Goal: Check status: Check status

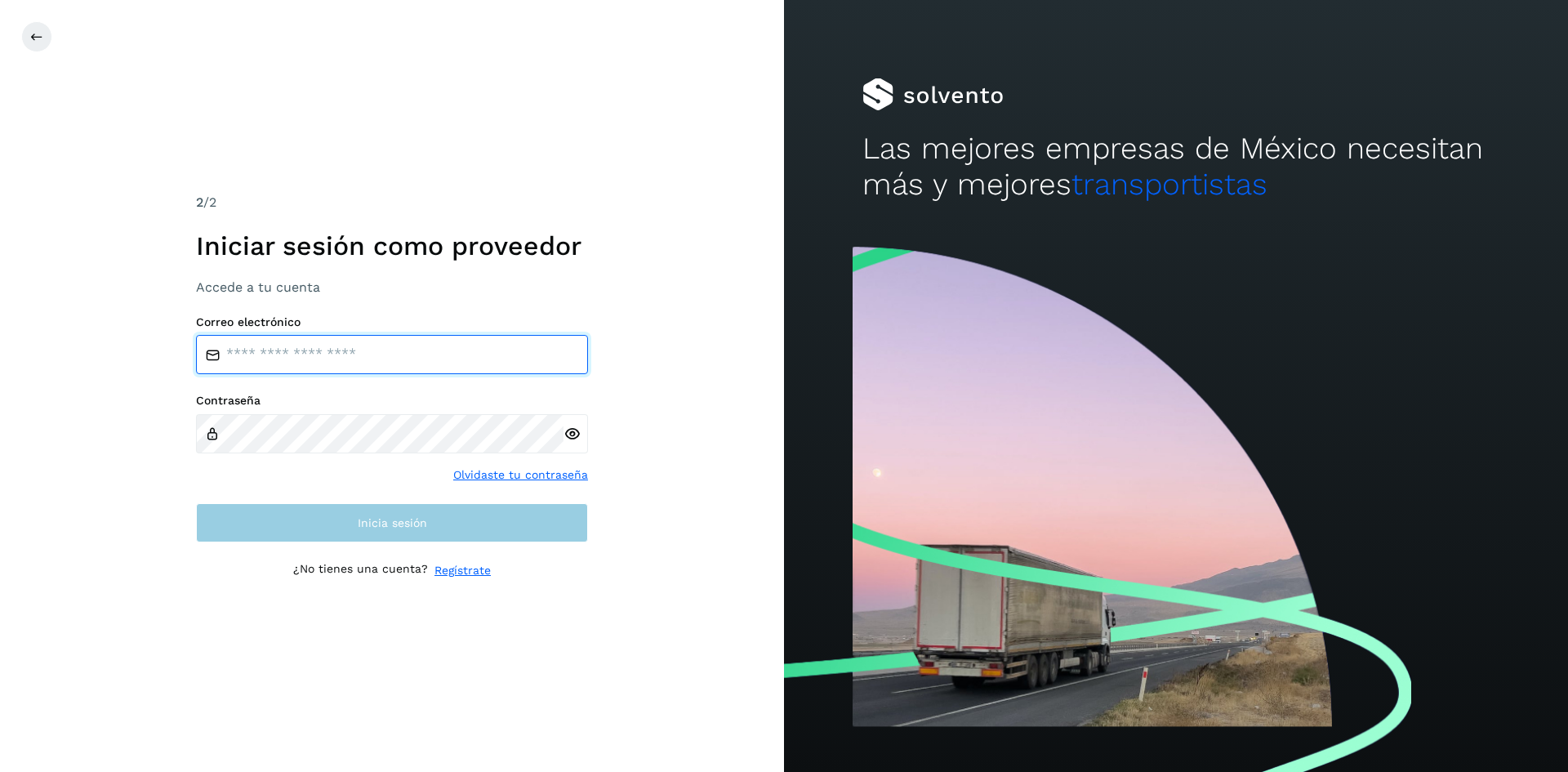
type input "**********"
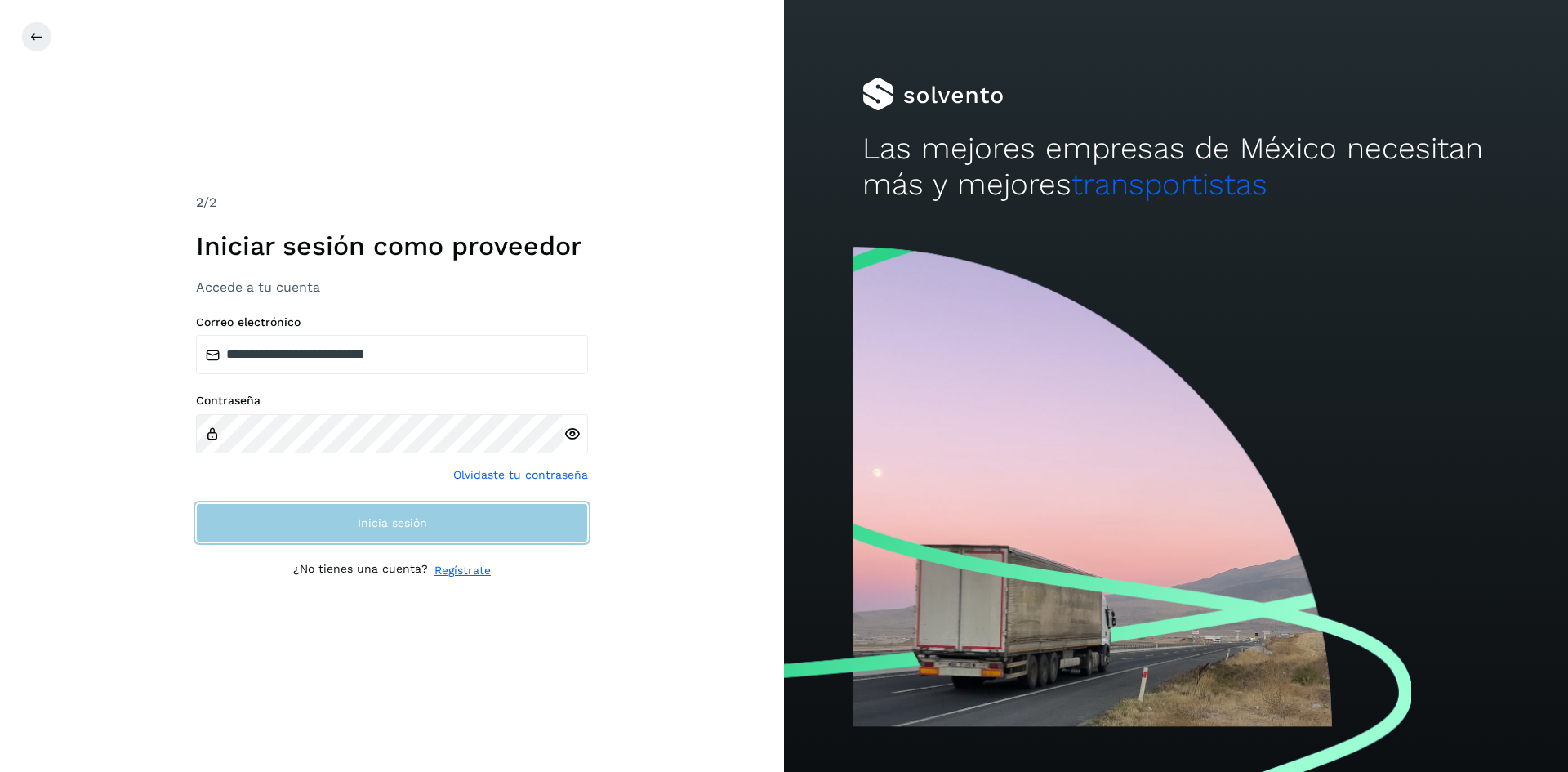
click at [475, 527] on button "Inicia sesión" at bounding box center [392, 523] width 392 height 39
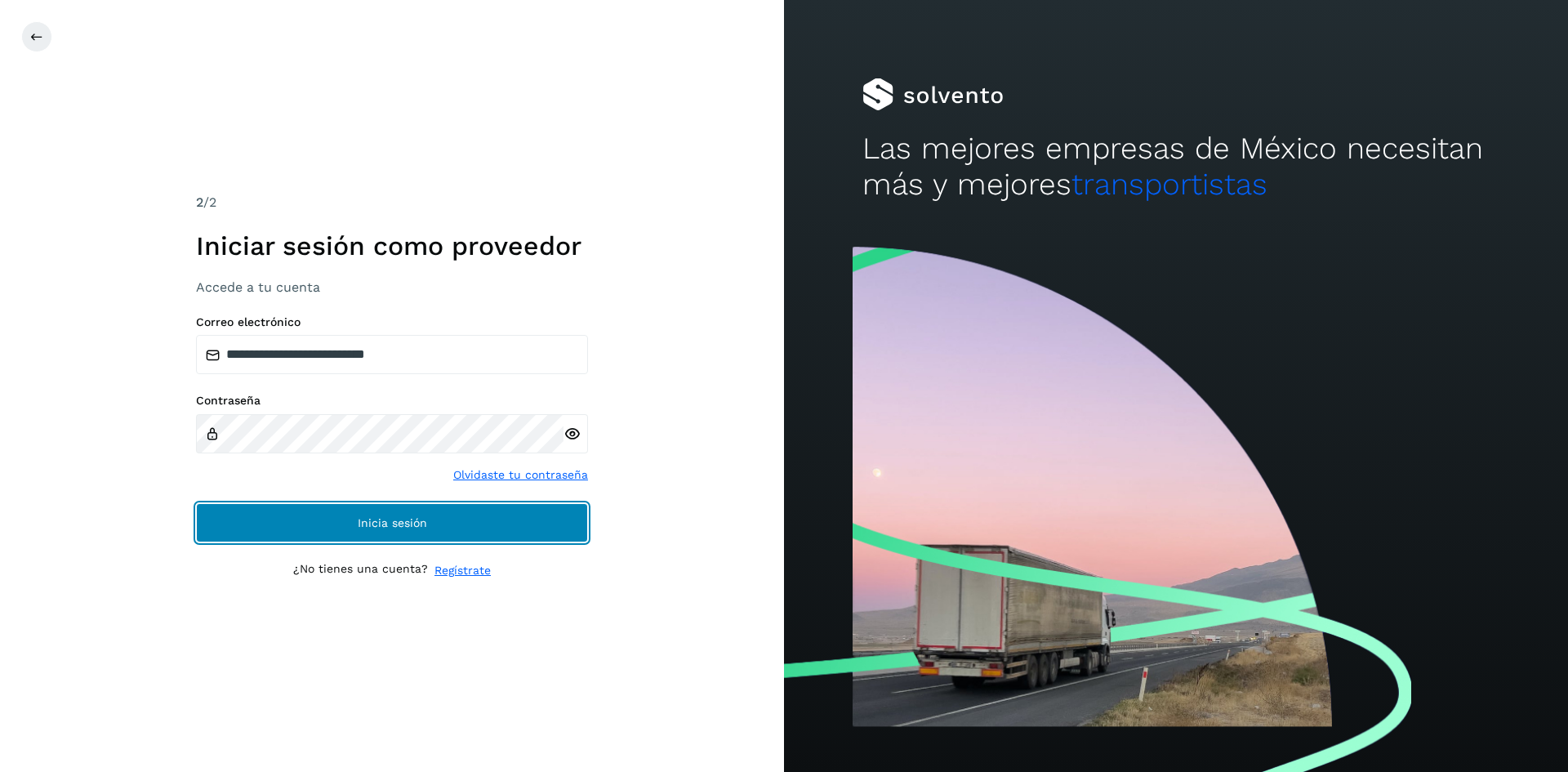
click at [439, 519] on button "Inicia sesión" at bounding box center [392, 523] width 392 height 39
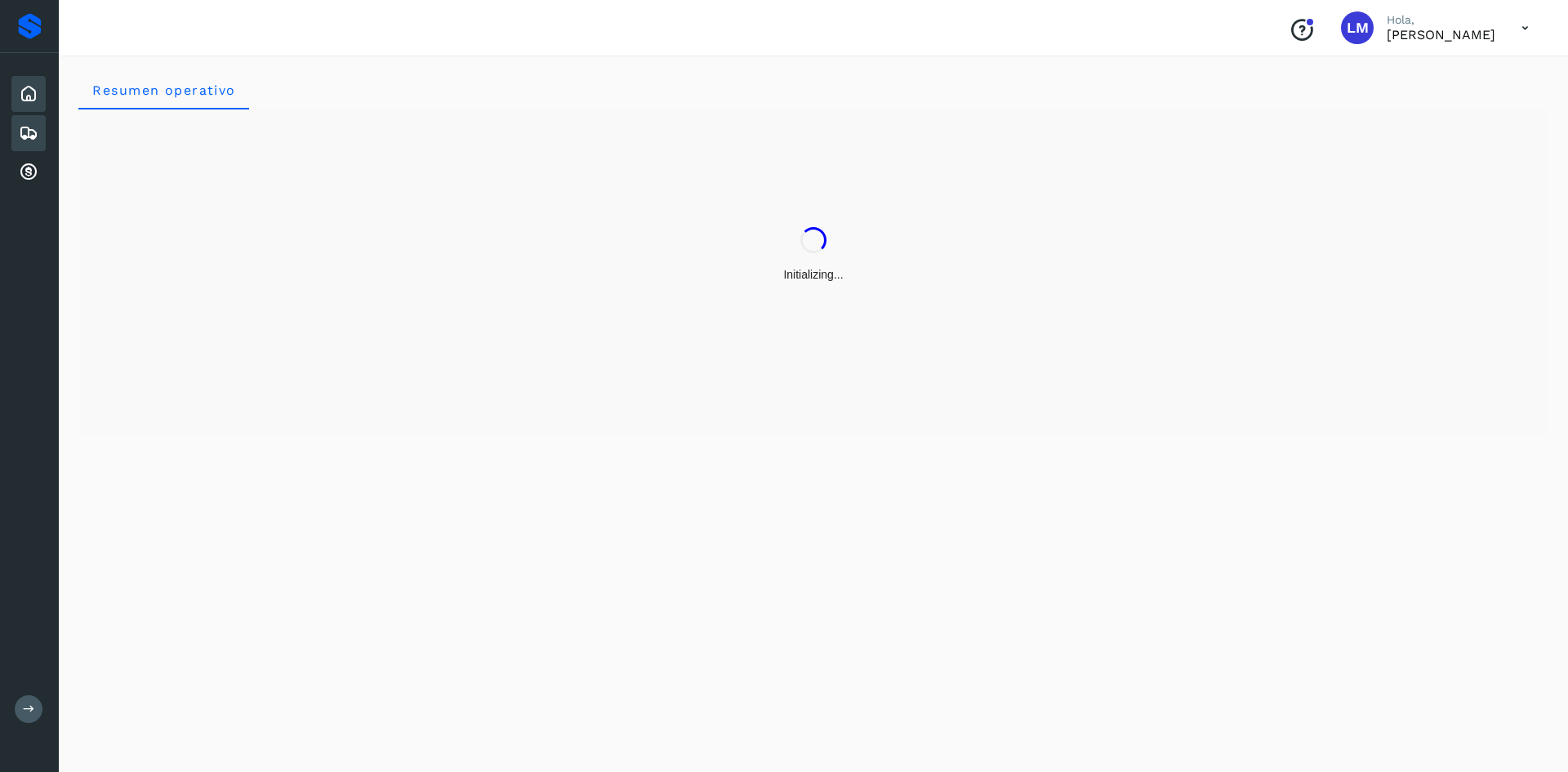
click at [35, 142] on icon at bounding box center [28, 133] width 20 height 20
click at [30, 132] on icon at bounding box center [28, 133] width 20 height 20
click at [28, 173] on icon at bounding box center [28, 172] width 20 height 20
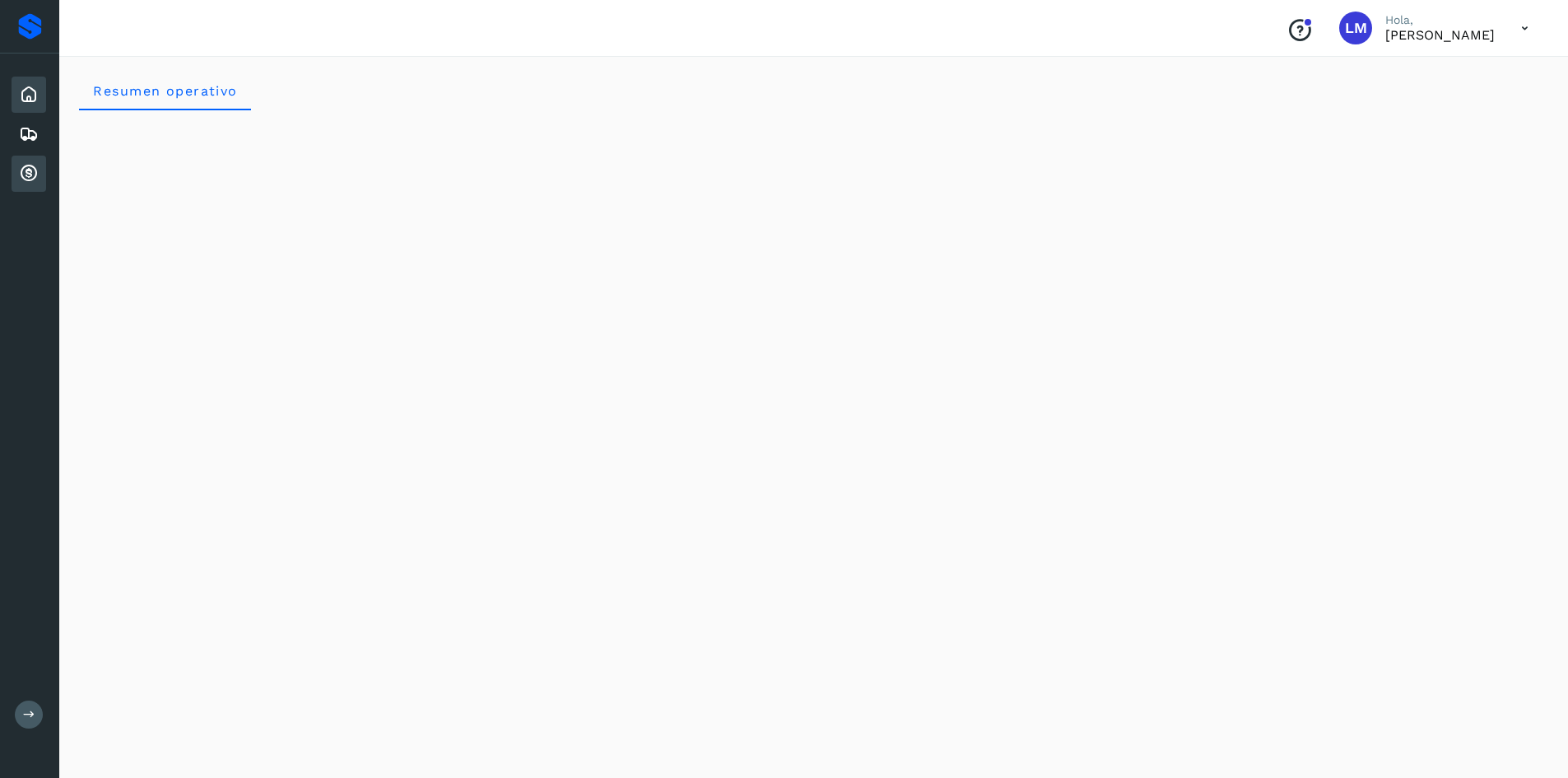
click at [27, 175] on icon at bounding box center [28, 173] width 20 height 20
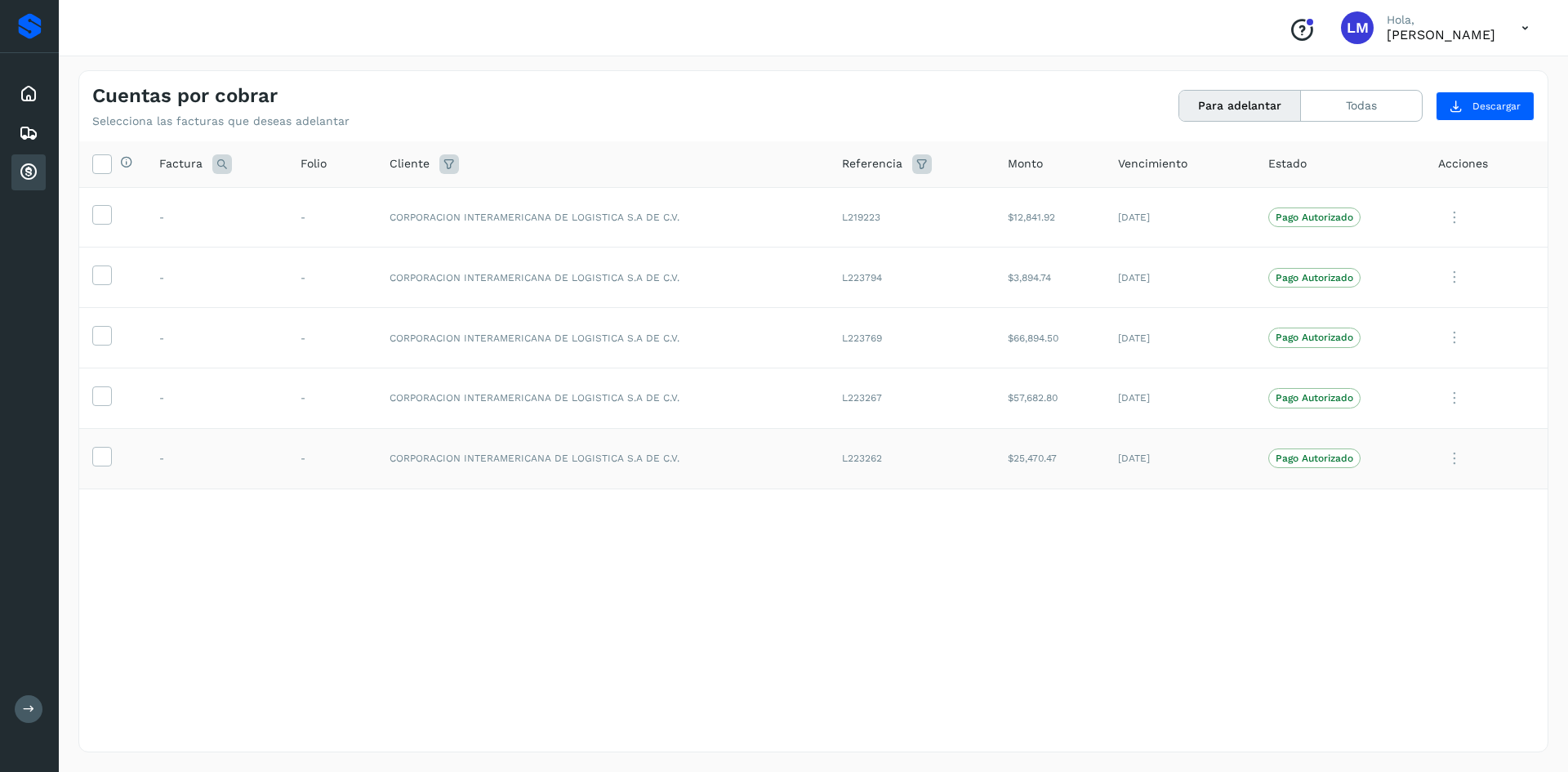
click at [1454, 451] on icon at bounding box center [1454, 458] width 32 height 33
click at [1090, 534] on div at bounding box center [784, 386] width 1568 height 772
click at [1345, 102] on button "Todas" at bounding box center [1361, 106] width 121 height 31
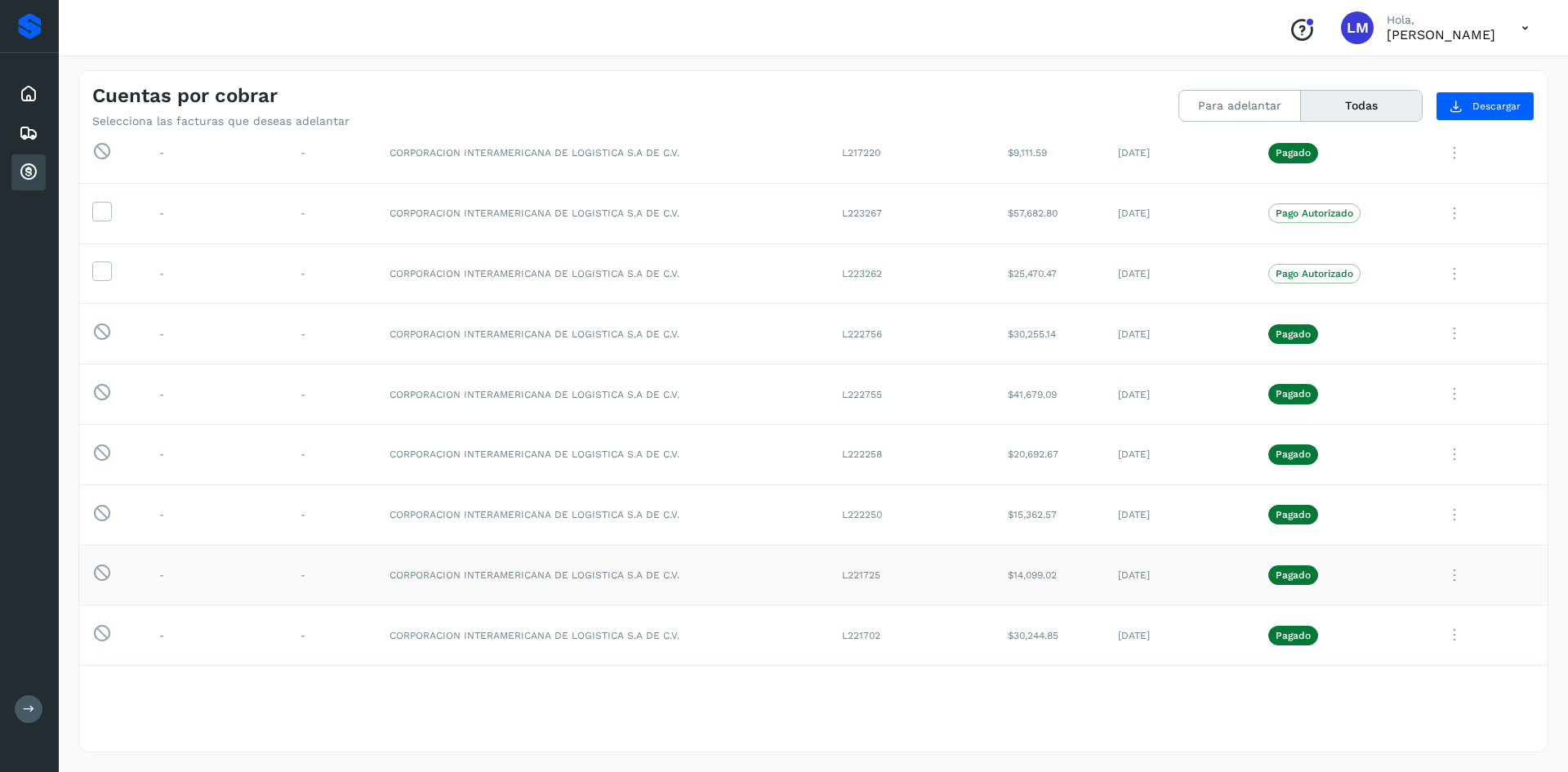
scroll to position [326, 0]
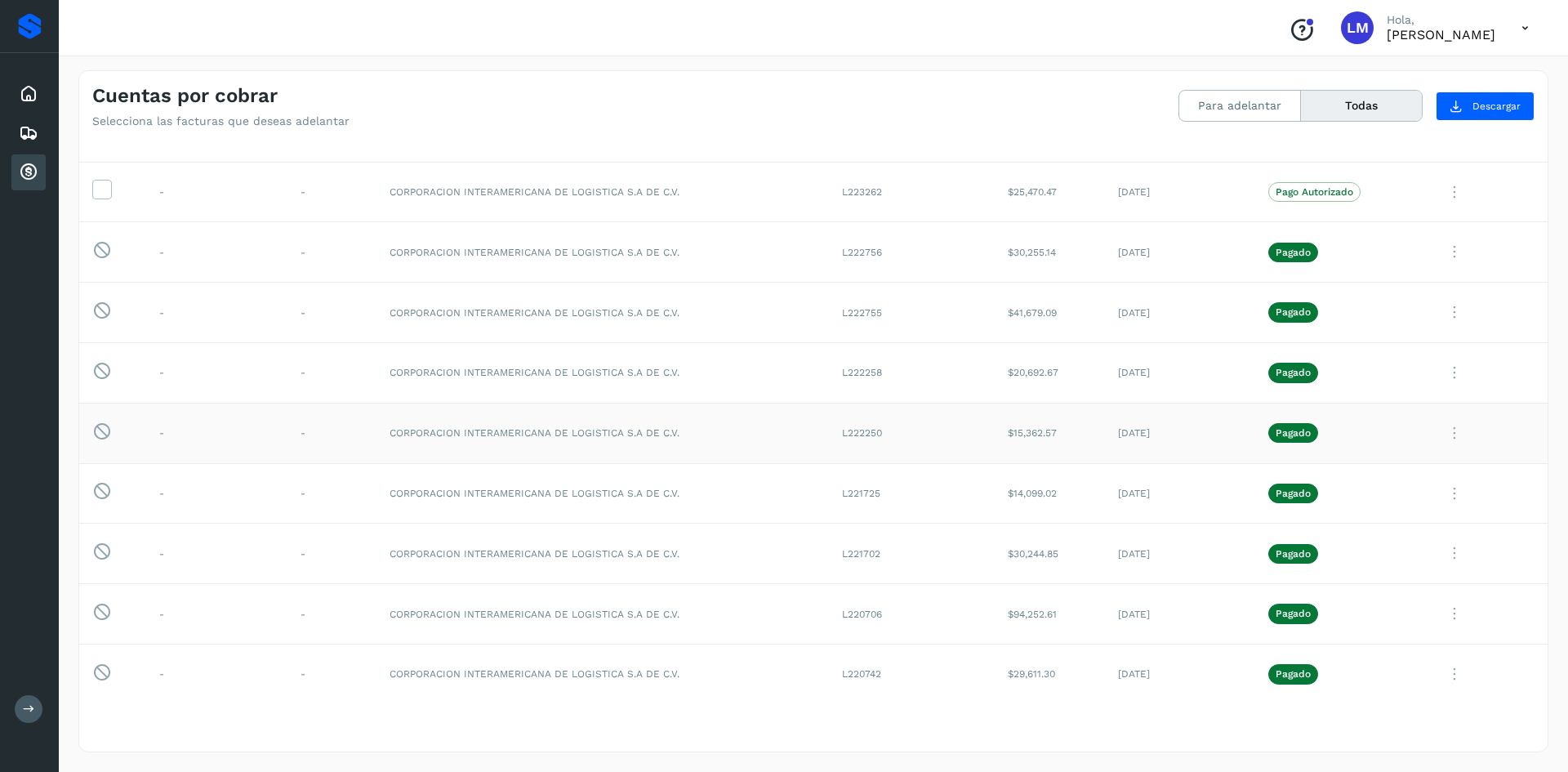
click at [1442, 437] on icon at bounding box center [1454, 433] width 32 height 33
click at [1371, 565] on button "CEP" at bounding box center [1436, 569] width 195 height 31
click at [1440, 491] on icon at bounding box center [1454, 493] width 32 height 33
click at [1358, 622] on button "CEP" at bounding box center [1436, 629] width 195 height 31
click at [1441, 544] on icon at bounding box center [1454, 553] width 32 height 33
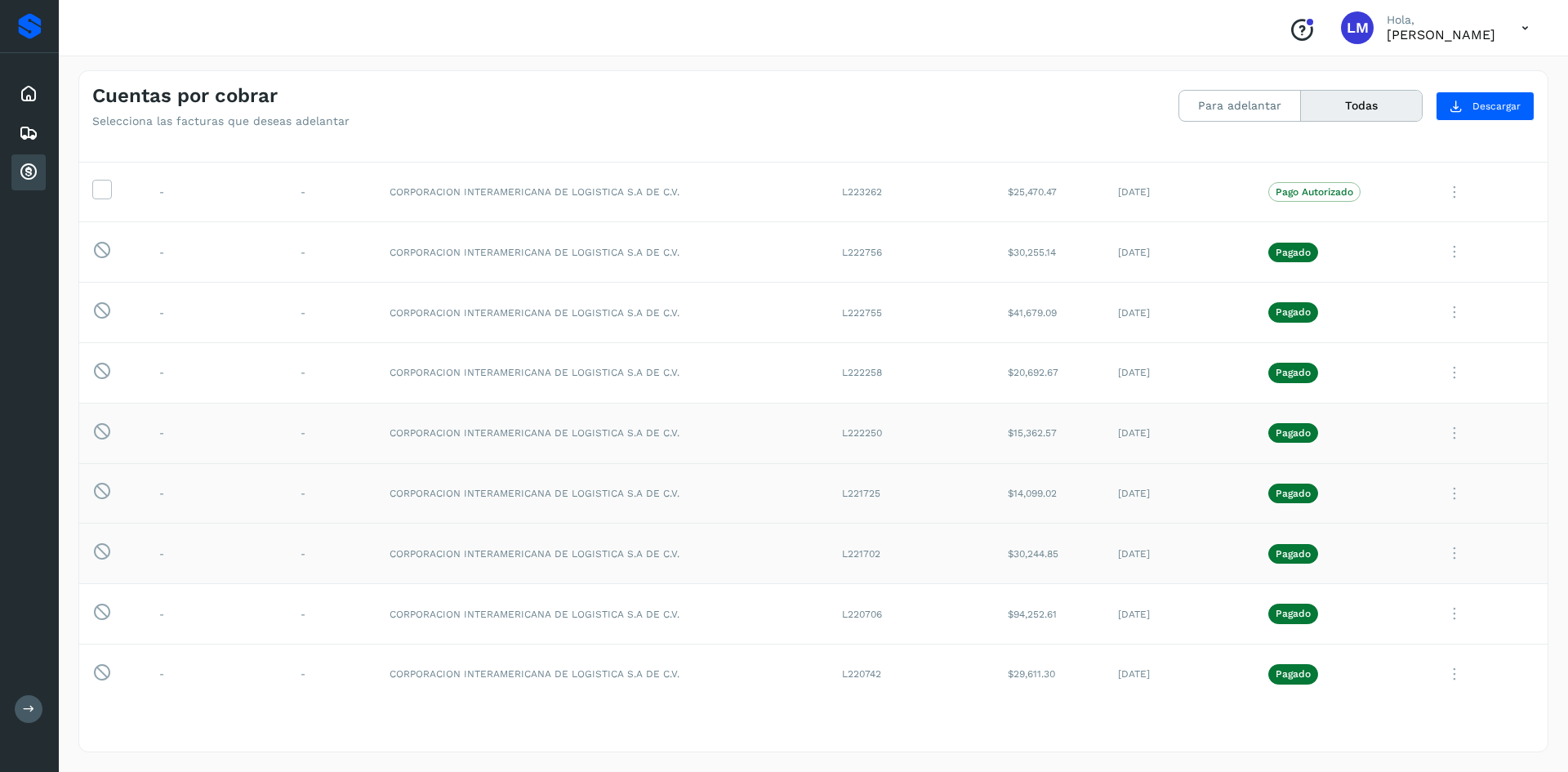
scroll to position [352, 0]
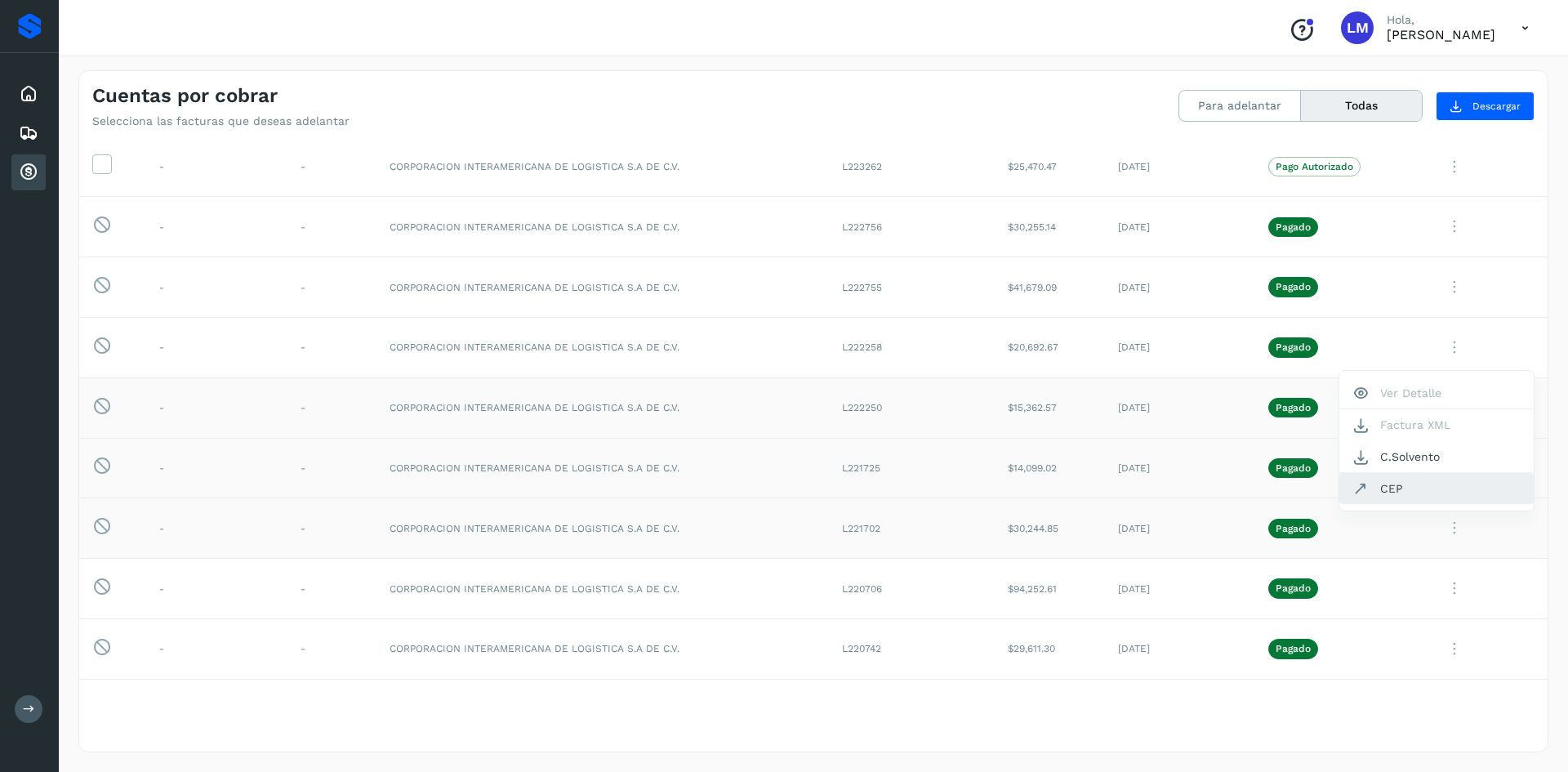
click at [1418, 493] on button "CEP" at bounding box center [1436, 488] width 195 height 31
click at [1441, 470] on icon at bounding box center [1454, 468] width 32 height 33
click at [1399, 597] on button "CEP" at bounding box center [1436, 604] width 195 height 31
click at [1440, 406] on icon at bounding box center [1454, 407] width 32 height 33
click at [1356, 546] on button "CEP" at bounding box center [1436, 543] width 195 height 31
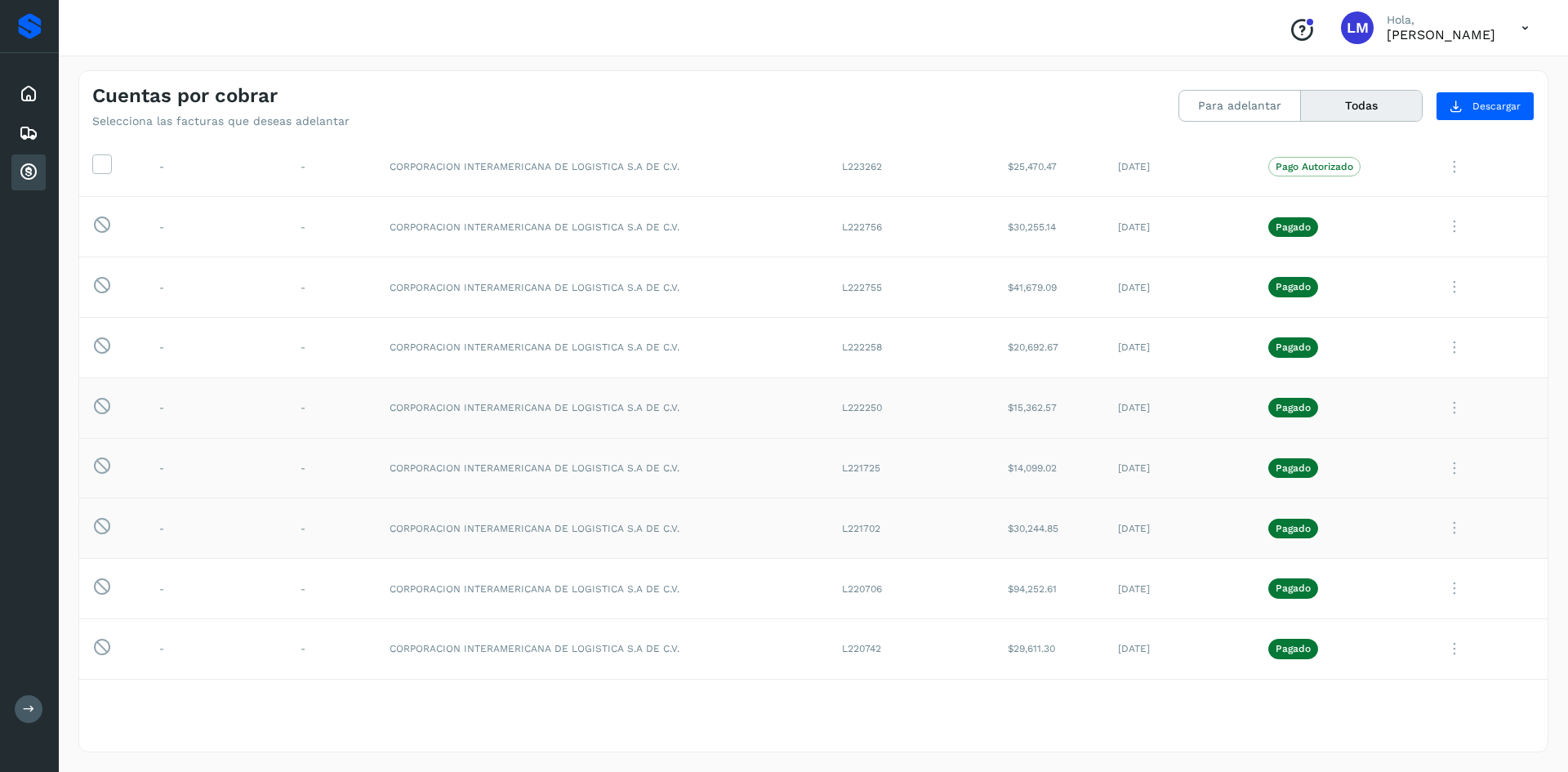
scroll to position [270, 0]
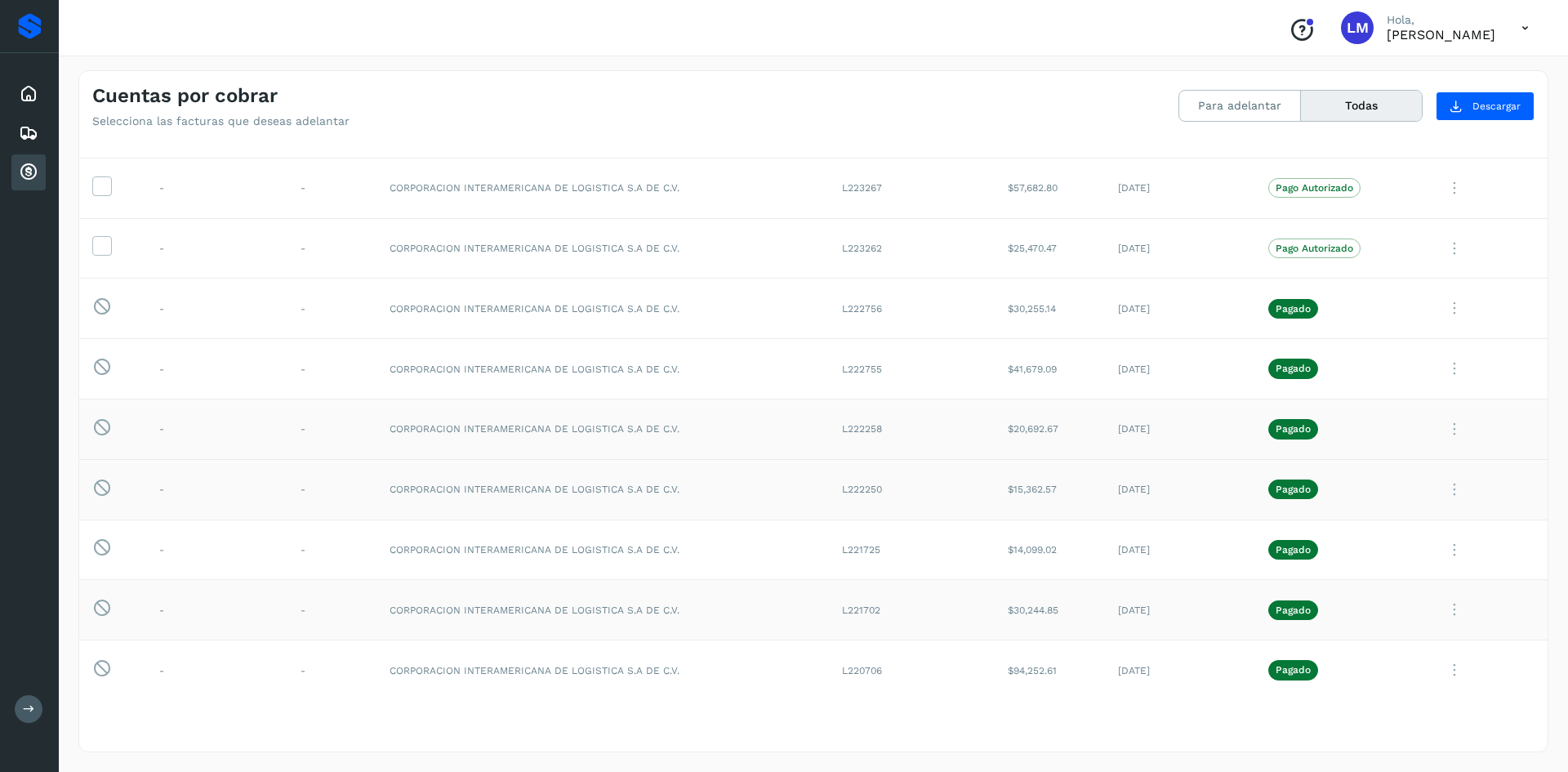
click at [1440, 429] on icon at bounding box center [1454, 429] width 32 height 33
click at [1354, 574] on button "CEP" at bounding box center [1436, 565] width 195 height 31
click at [1444, 422] on icon at bounding box center [1454, 429] width 32 height 33
click at [1386, 575] on button "CEP" at bounding box center [1436, 565] width 195 height 31
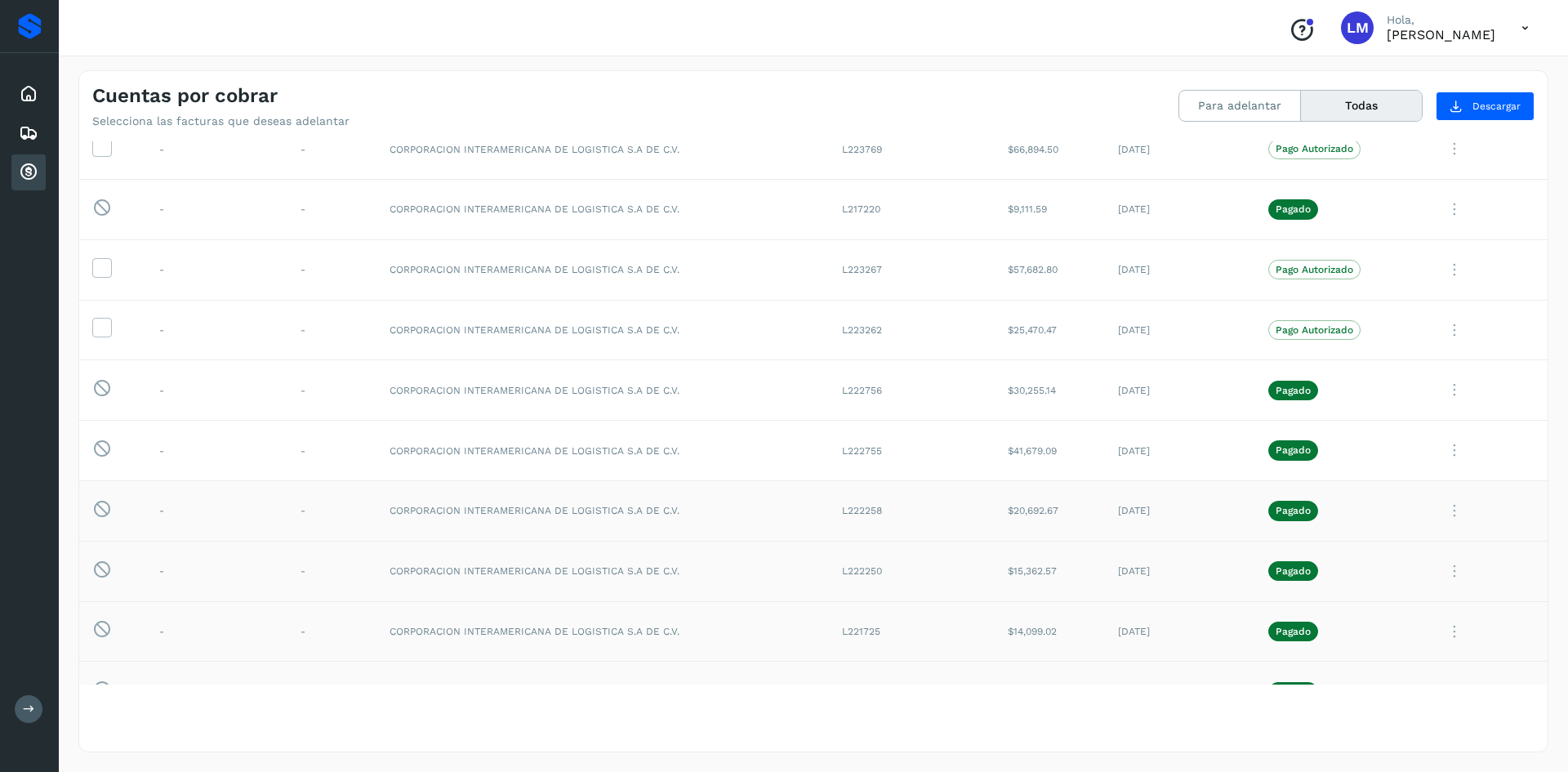
scroll to position [107, 0]
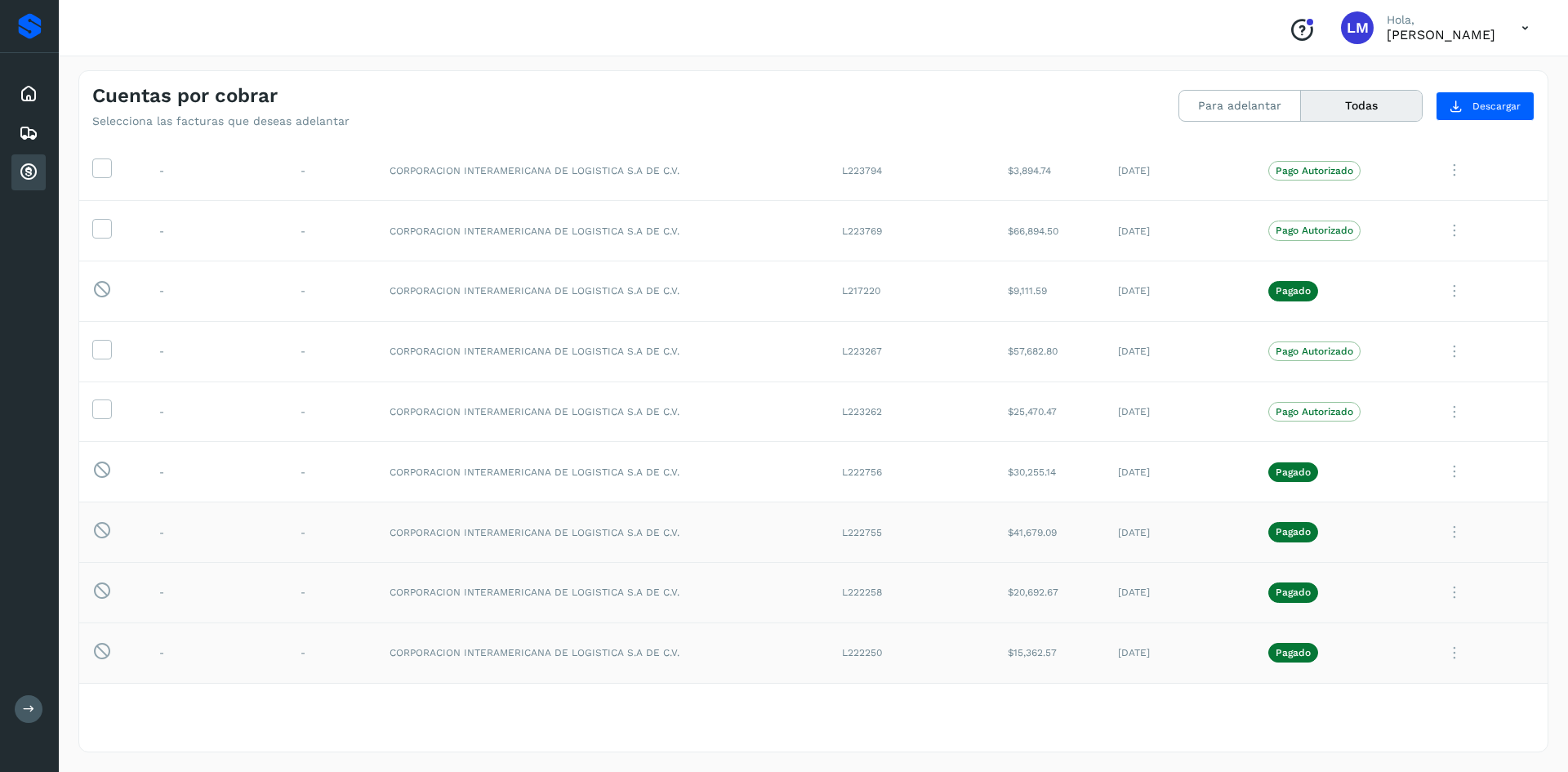
click at [1441, 530] on icon at bounding box center [1454, 531] width 32 height 33
click at [1395, 502] on button "CEP" at bounding box center [1436, 492] width 195 height 31
click at [1445, 539] on icon at bounding box center [1454, 531] width 32 height 33
click at [1418, 497] on button "CEP" at bounding box center [1436, 492] width 195 height 31
click at [1440, 458] on icon at bounding box center [1454, 471] width 32 height 33
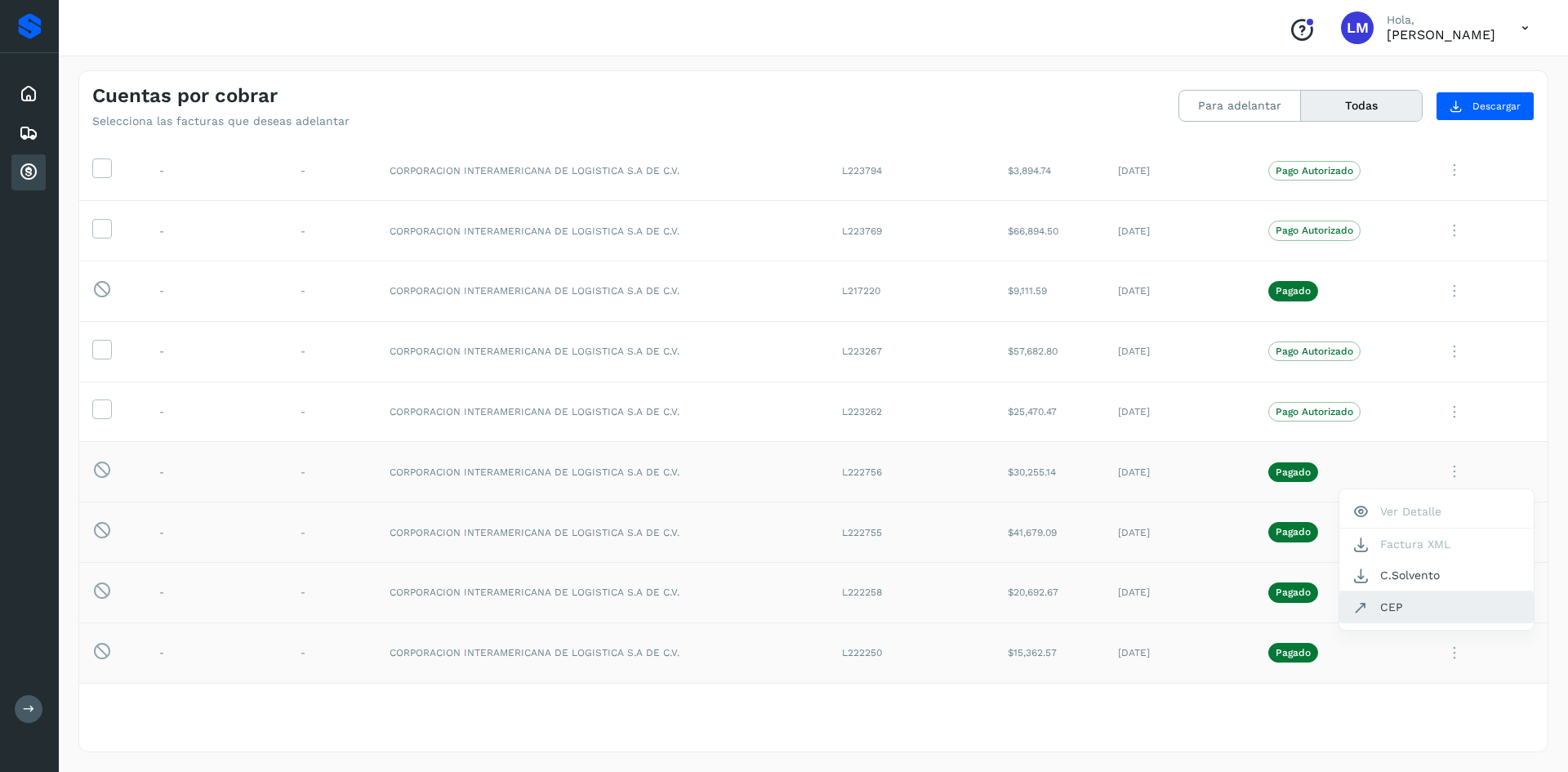
click at [1378, 608] on button "CEP" at bounding box center [1436, 607] width 195 height 31
click at [1440, 286] on icon at bounding box center [1454, 291] width 32 height 33
click at [1350, 440] on button "CEP" at bounding box center [1436, 426] width 195 height 31
drag, startPoint x: 835, startPoint y: 292, endPoint x: 876, endPoint y: 295, distance: 41.1
click at [876, 295] on td "L217220" at bounding box center [911, 291] width 166 height 60
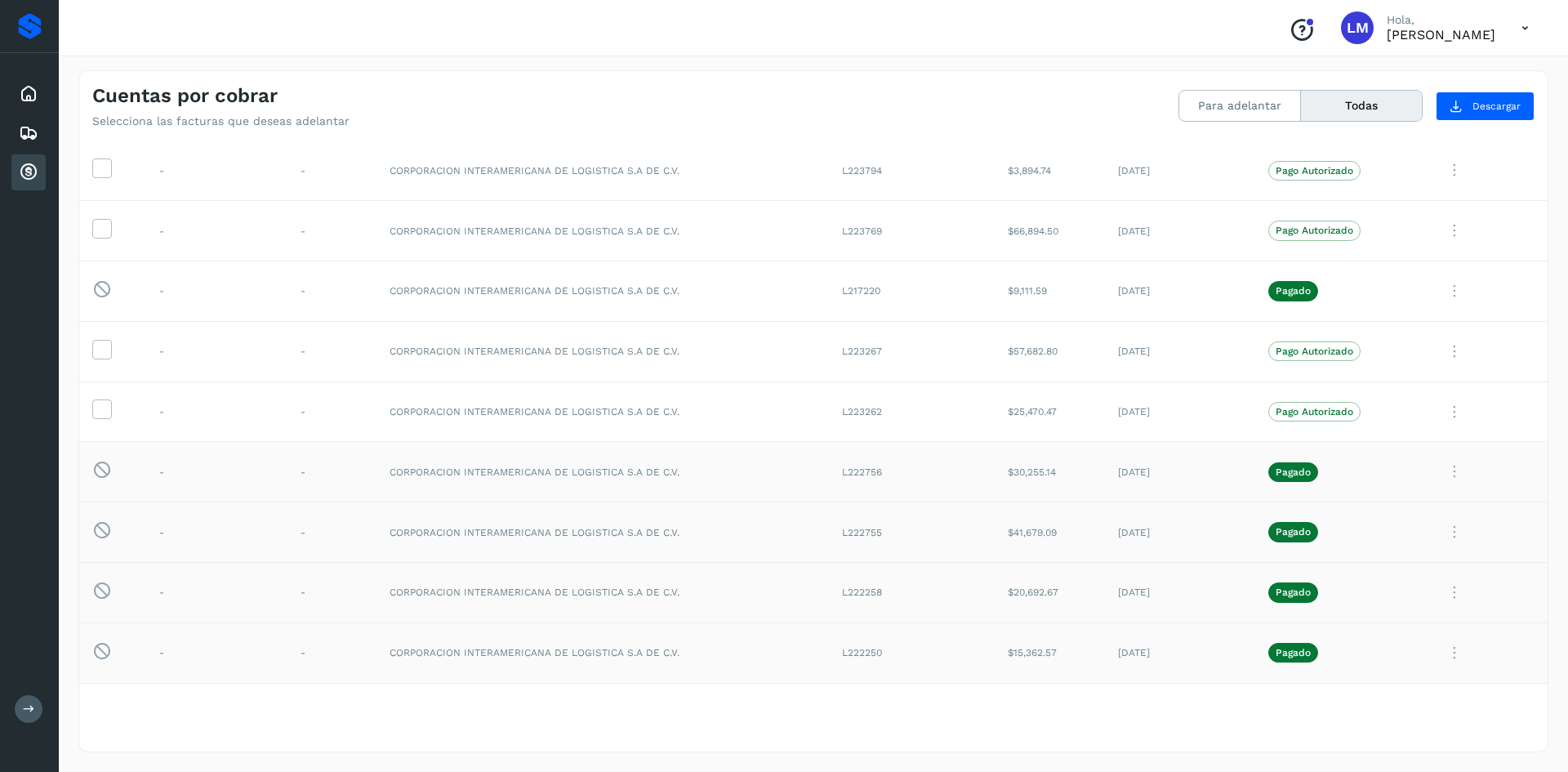
click at [1439, 531] on icon at bounding box center [1454, 531] width 32 height 33
click at [1366, 501] on button "CEP" at bounding box center [1436, 492] width 195 height 31
click at [1125, 536] on td "07/oct/2025" at bounding box center [1180, 532] width 151 height 60
drag, startPoint x: 886, startPoint y: 532, endPoint x: 842, endPoint y: 543, distance: 45.4
click at [842, 543] on td "L222755" at bounding box center [911, 532] width 166 height 60
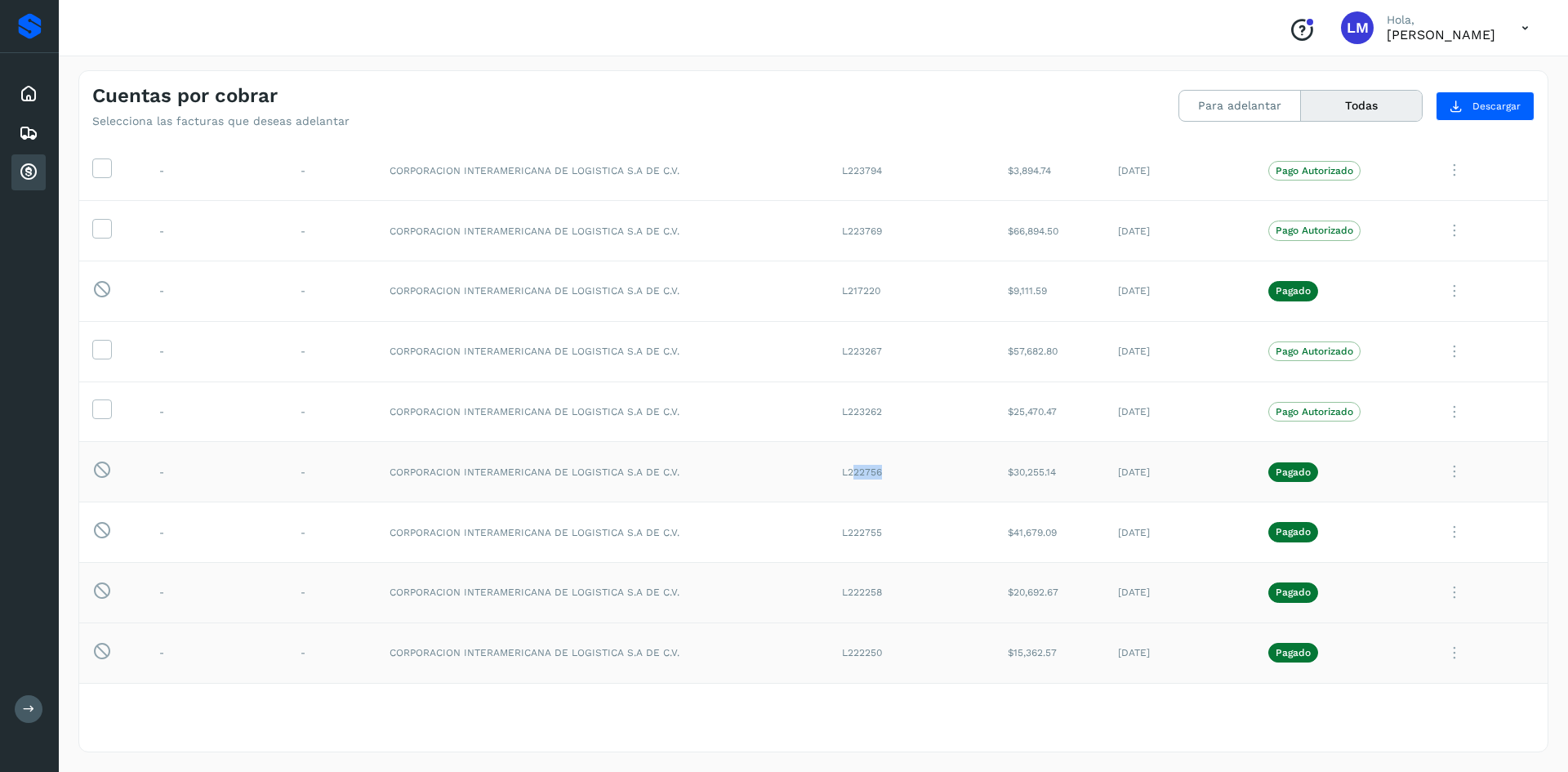
drag, startPoint x: 841, startPoint y: 468, endPoint x: 875, endPoint y: 470, distance: 34.1
click at [875, 470] on td "L222756" at bounding box center [911, 472] width 166 height 60
click at [1444, 473] on icon at bounding box center [1454, 471] width 32 height 33
click at [1395, 616] on button "CEP" at bounding box center [1436, 607] width 195 height 31
drag, startPoint x: 883, startPoint y: 472, endPoint x: 818, endPoint y: 472, distance: 65.0
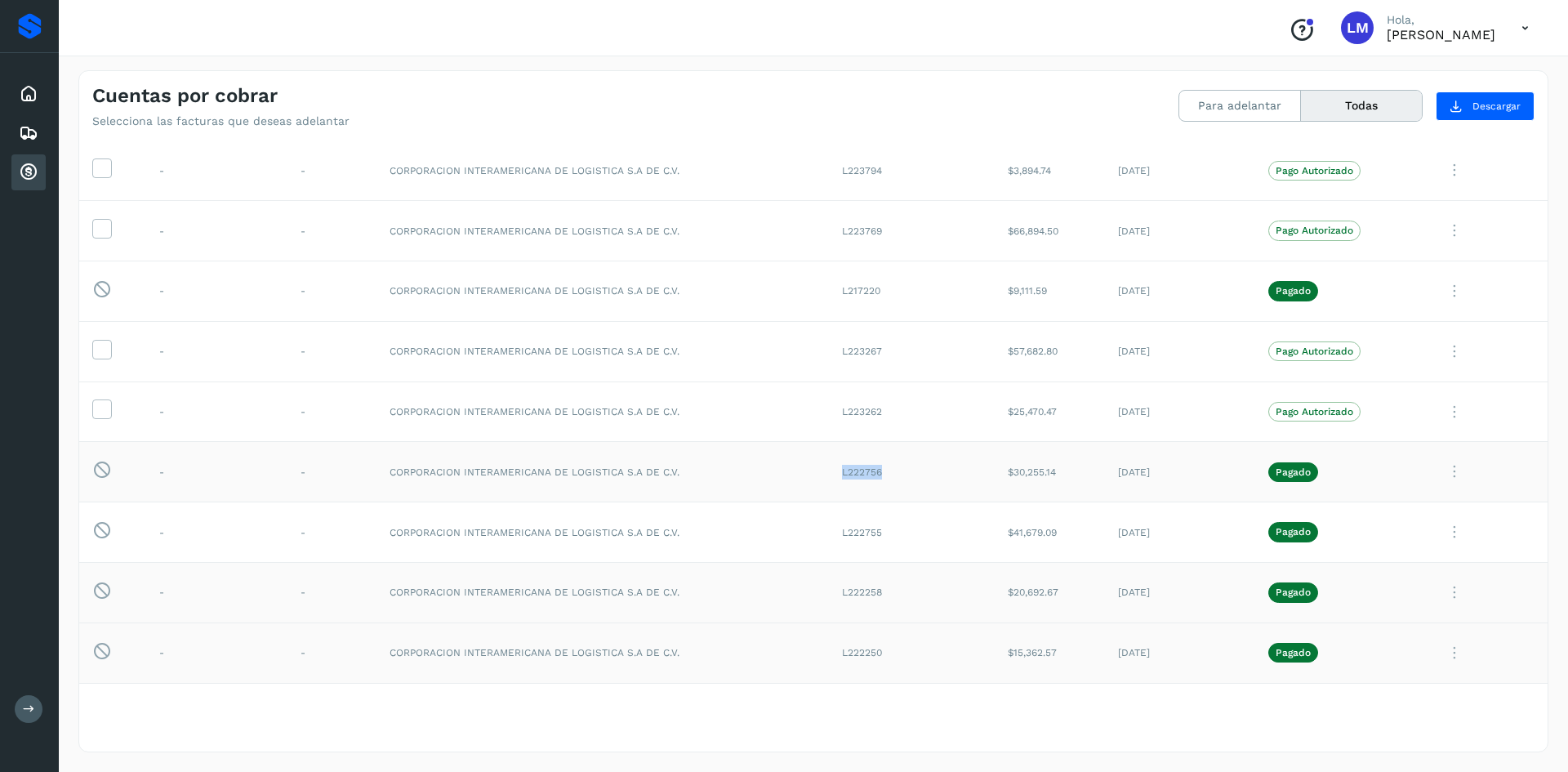
click at [829, 472] on td "L222756" at bounding box center [911, 472] width 166 height 60
